Goal: Task Accomplishment & Management: Manage account settings

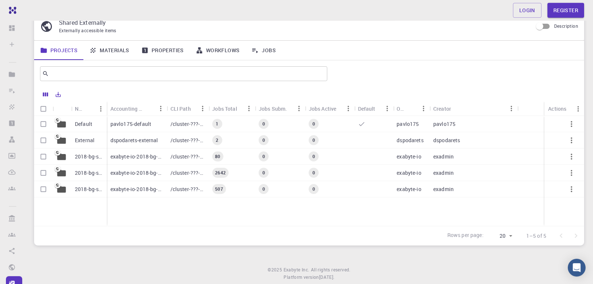
scroll to position [11, 0]
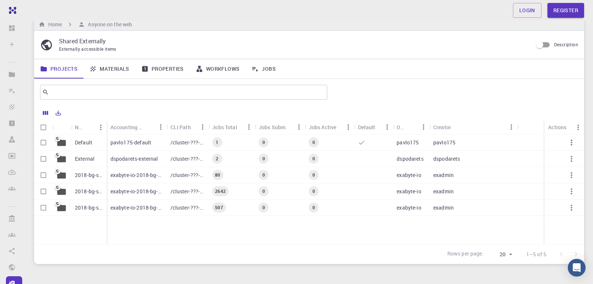
click at [548, 42] on input "Description" at bounding box center [540, 45] width 42 height 14
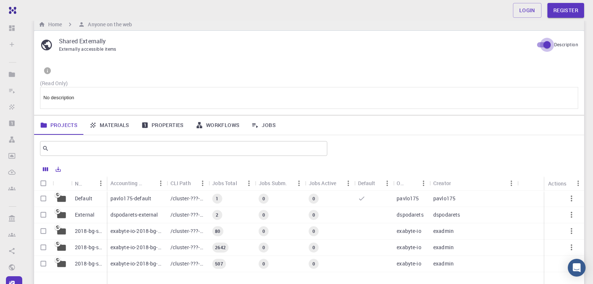
click at [539, 43] on input "Description" at bounding box center [547, 45] width 42 height 14
checkbox input "false"
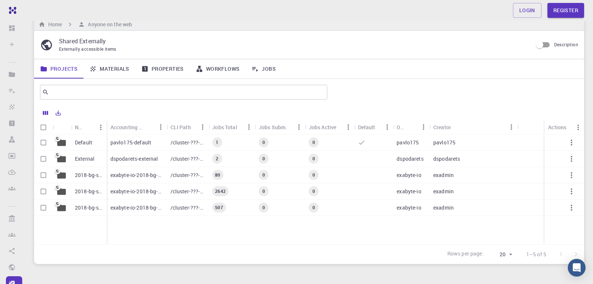
click at [556, 23] on div "Home Anyone on the web" at bounding box center [309, 24] width 550 height 13
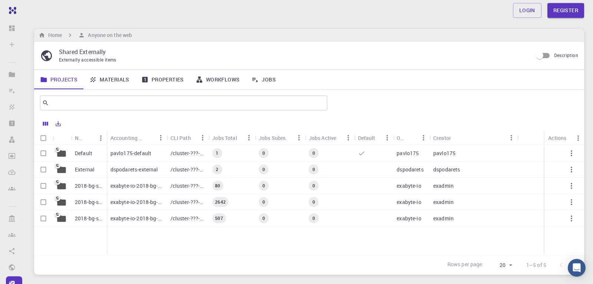
scroll to position [0, 0]
click at [526, 12] on link "Login" at bounding box center [527, 10] width 29 height 15
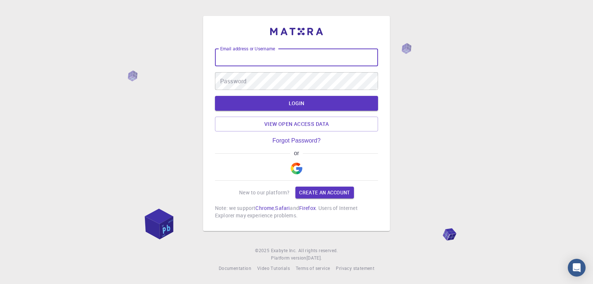
click at [230, 58] on input "Email address or Username" at bounding box center [296, 58] width 163 height 18
type input "[PERSON_NAME][EMAIL_ADDRESS][DOMAIN_NAME]"
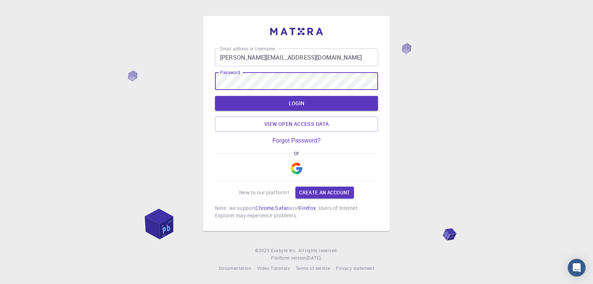
click at [215, 96] on button "LOGIN" at bounding box center [296, 103] width 163 height 15
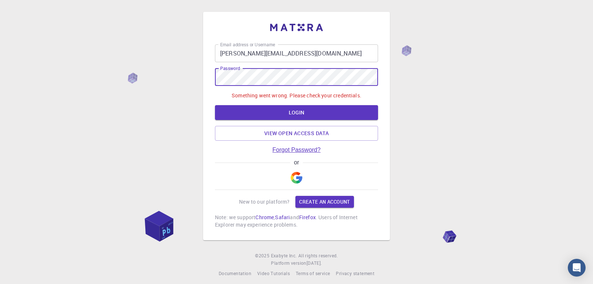
click at [301, 148] on link "Forgot Password?" at bounding box center [297, 150] width 48 height 7
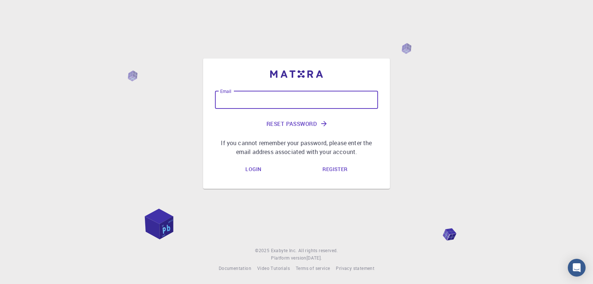
click at [233, 104] on input "Email" at bounding box center [296, 100] width 163 height 18
type input "[PERSON_NAME][EMAIL_ADDRESS][DOMAIN_NAME]"
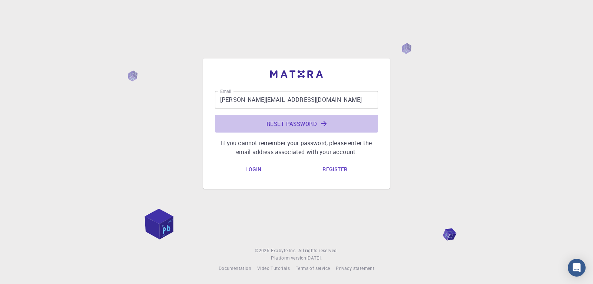
click at [286, 121] on button "Reset Password" at bounding box center [296, 124] width 163 height 18
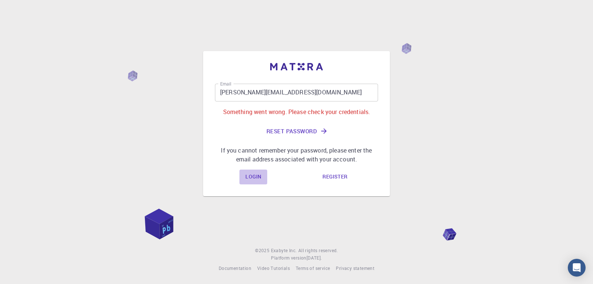
click at [253, 176] on link "Login" at bounding box center [254, 177] width 28 height 15
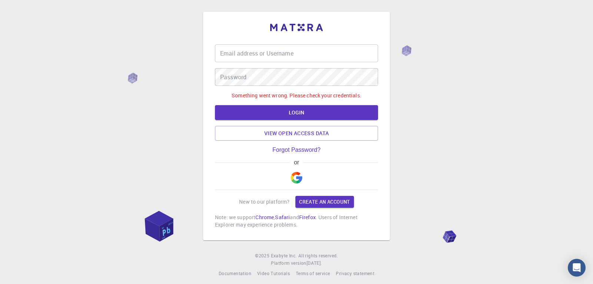
click at [244, 51] on input "Email address or Username" at bounding box center [296, 54] width 163 height 18
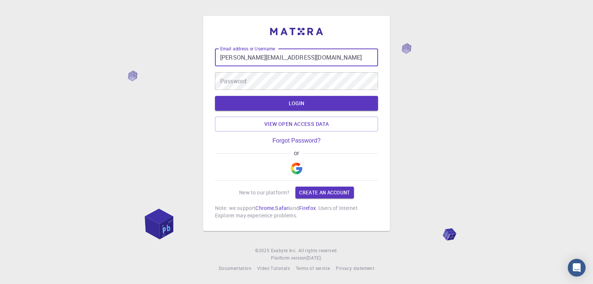
type input "[PERSON_NAME][EMAIL_ADDRESS][DOMAIN_NAME]"
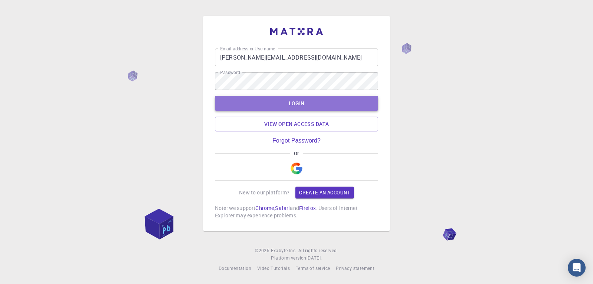
click at [292, 100] on button "LOGIN" at bounding box center [296, 103] width 163 height 15
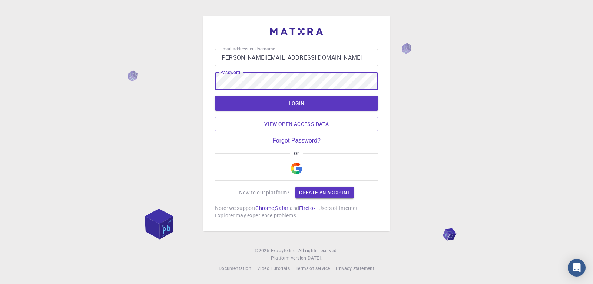
click at [215, 96] on button "LOGIN" at bounding box center [296, 103] width 163 height 15
